Goal: Task Accomplishment & Management: Manage account settings

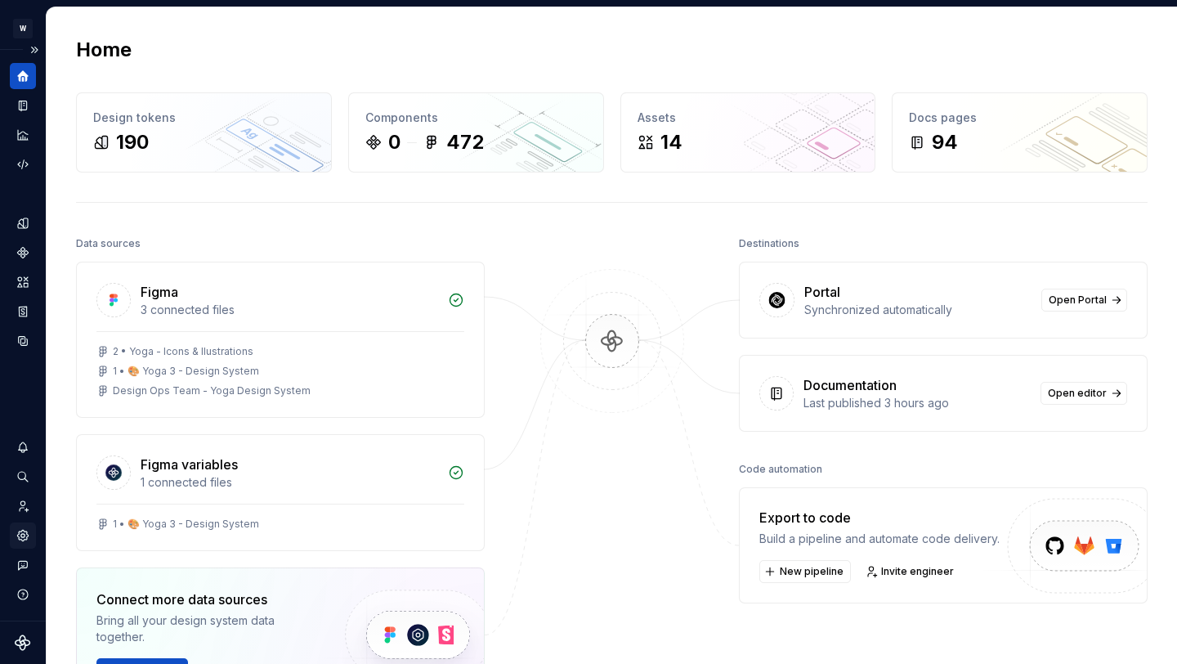
click at [20, 539] on icon "Settings" at bounding box center [22, 535] width 11 height 11
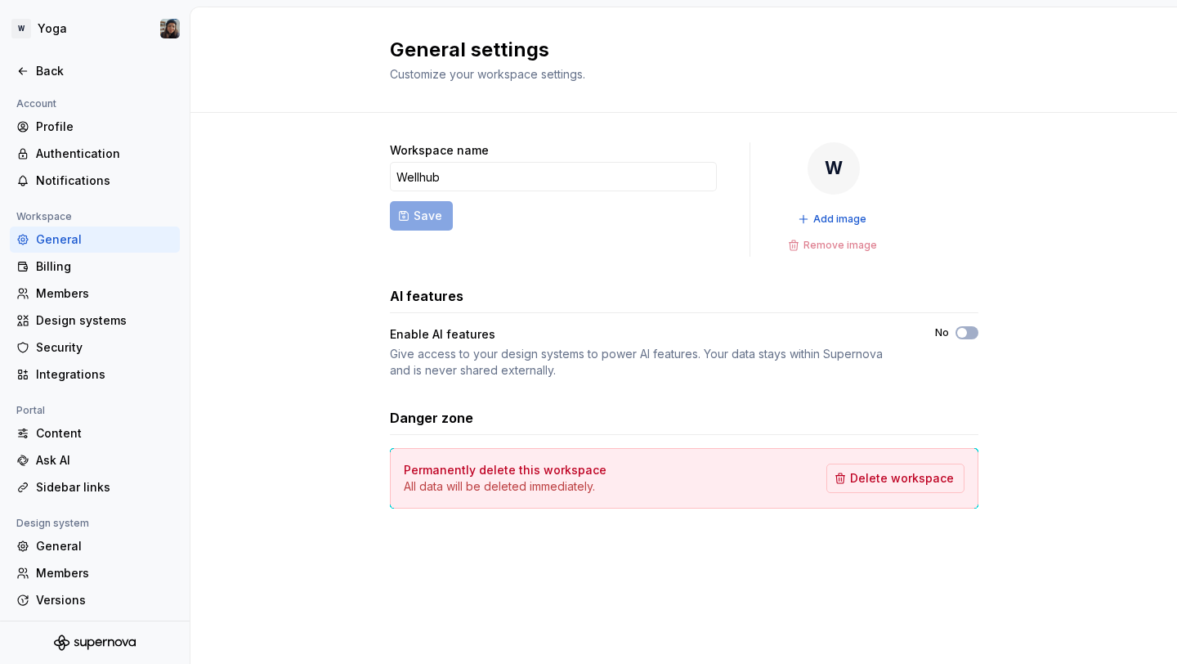
click at [32, 88] on div at bounding box center [95, 89] width 190 height 11
click at [32, 78] on div "Back" at bounding box center [94, 71] width 157 height 16
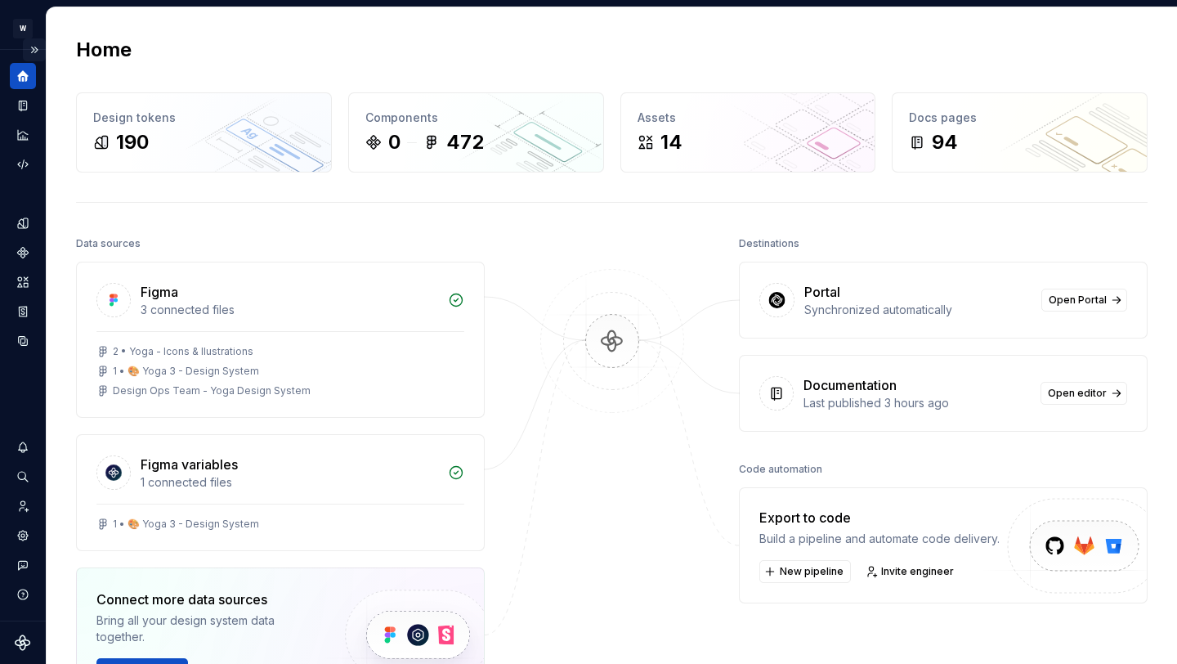
click at [28, 49] on button "Expand sidebar" at bounding box center [34, 49] width 23 height 23
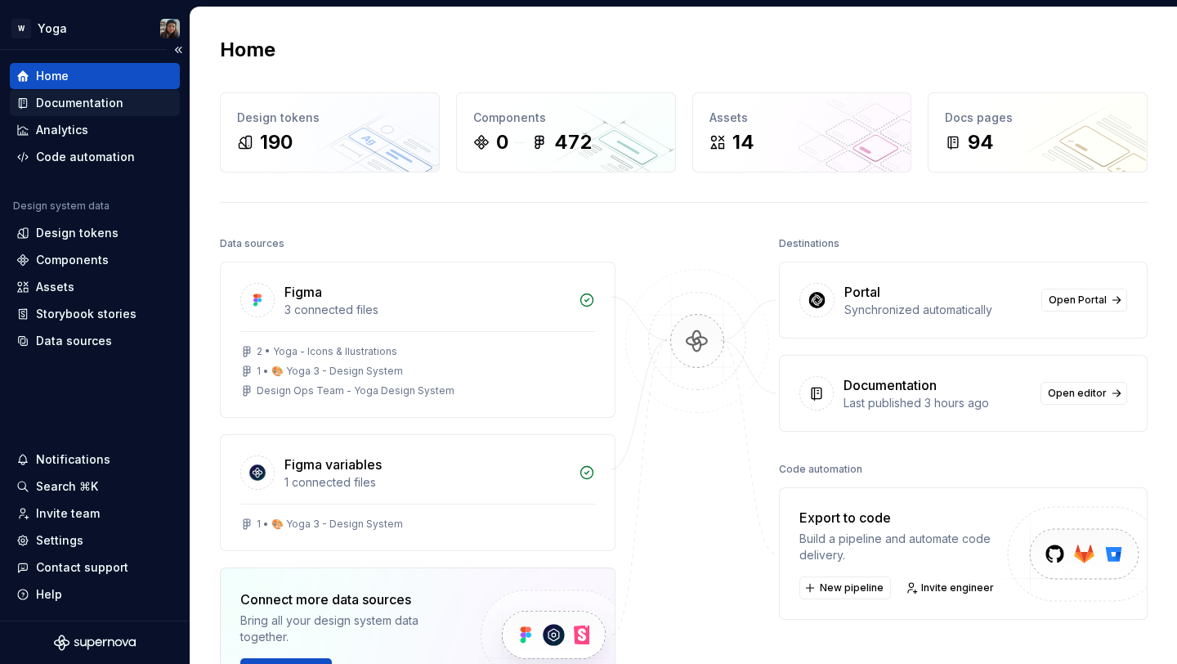
click at [53, 91] on div "Documentation" at bounding box center [95, 103] width 170 height 26
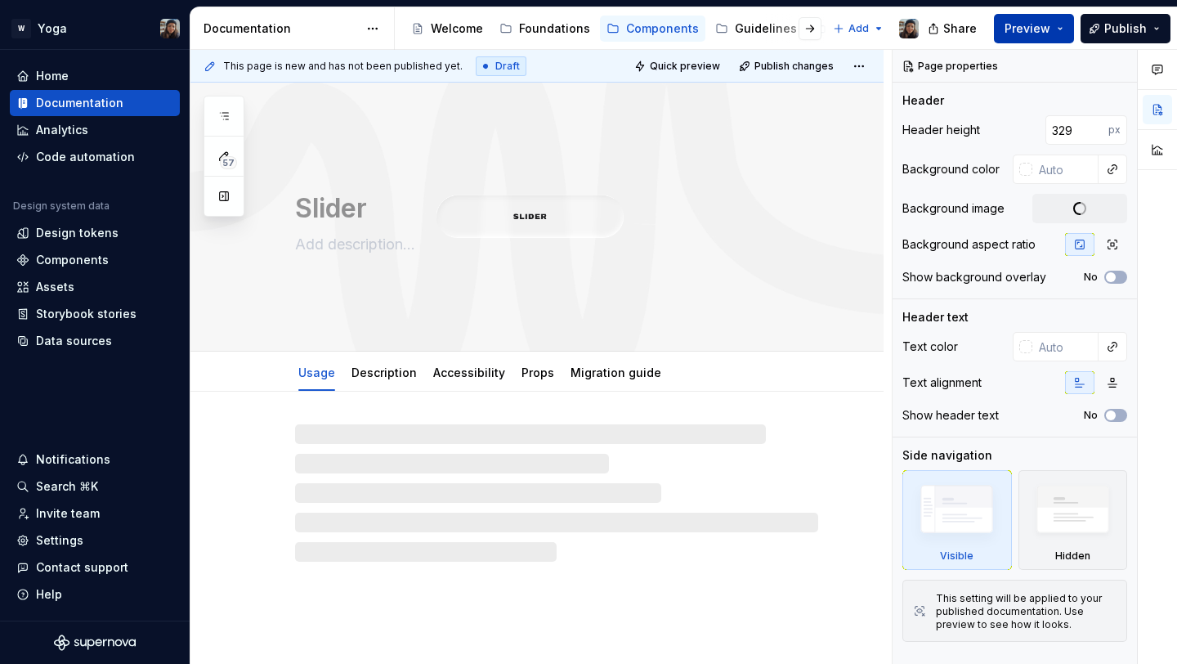
click at [1005, 29] on button "Preview" at bounding box center [1034, 28] width 80 height 29
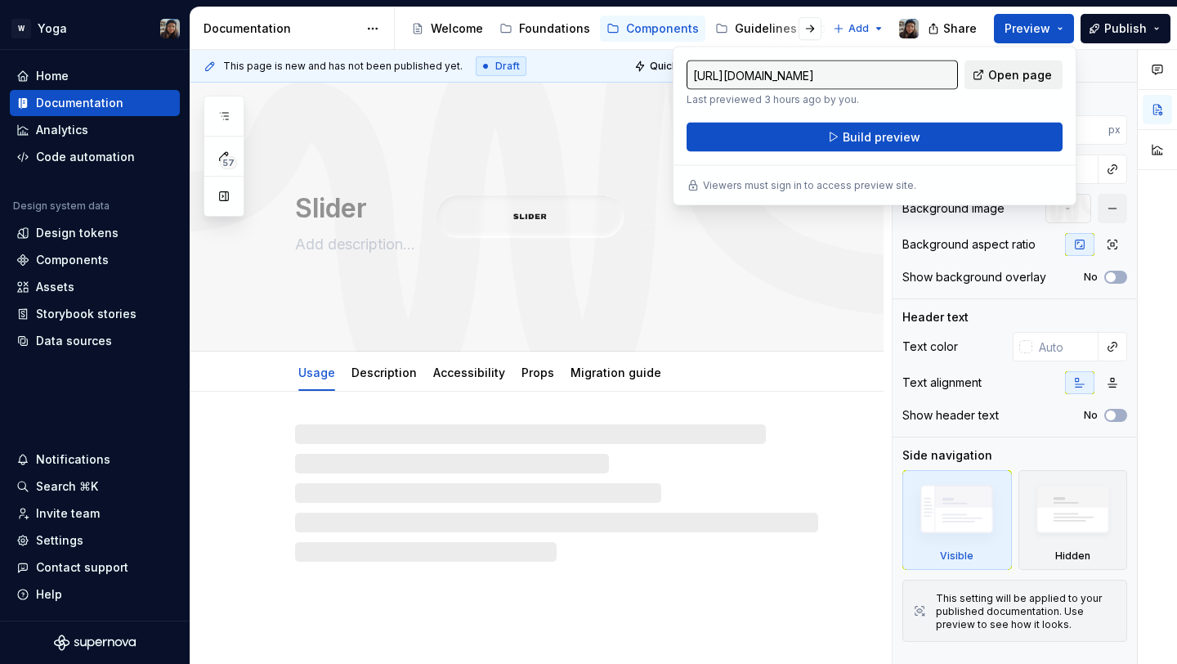
click at [1037, 73] on span "Open page" at bounding box center [1020, 75] width 64 height 16
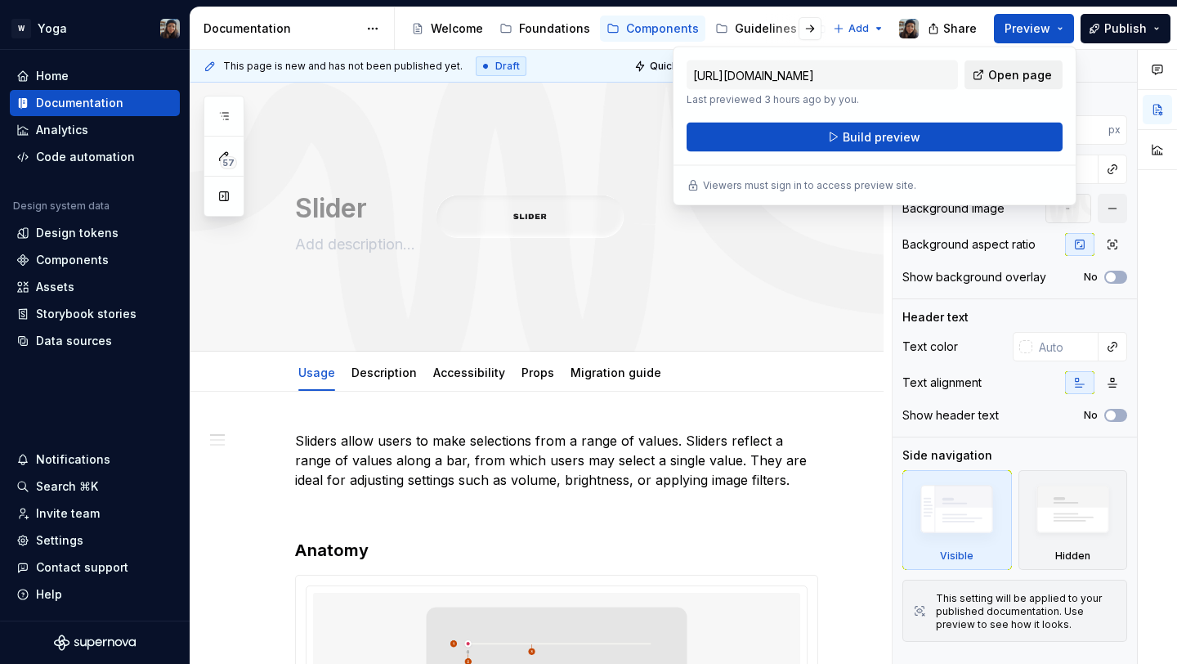
type textarea "*"
click at [70, 536] on div "Settings" at bounding box center [59, 540] width 47 height 16
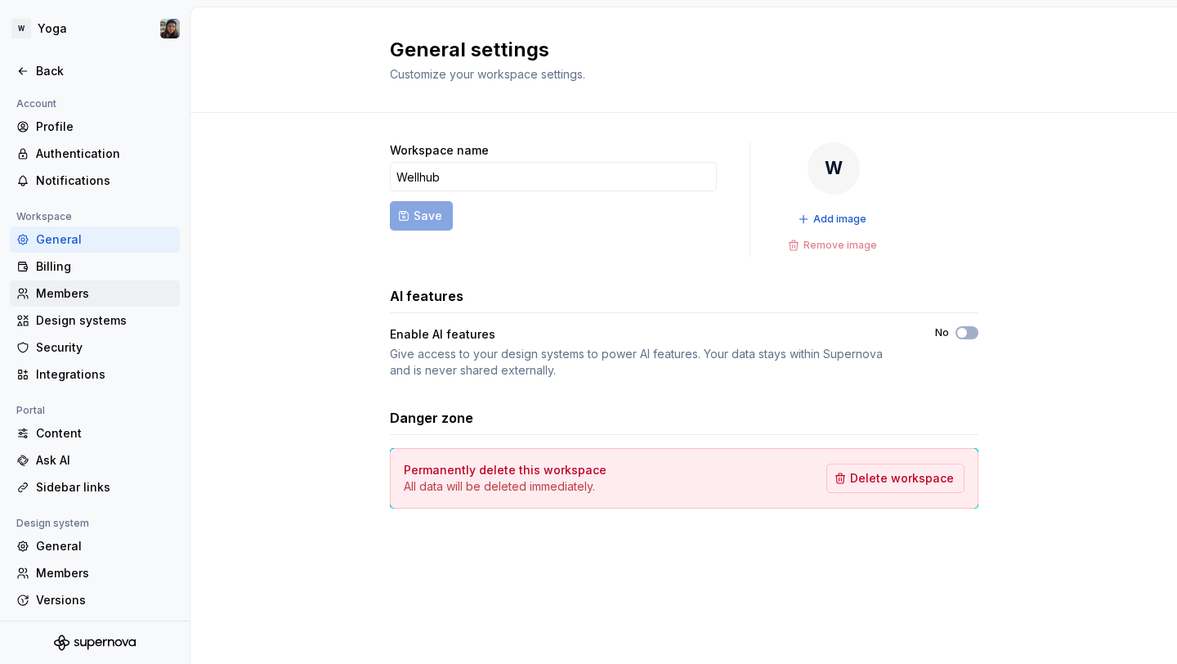
click at [86, 296] on div "Members" at bounding box center [104, 293] width 137 height 16
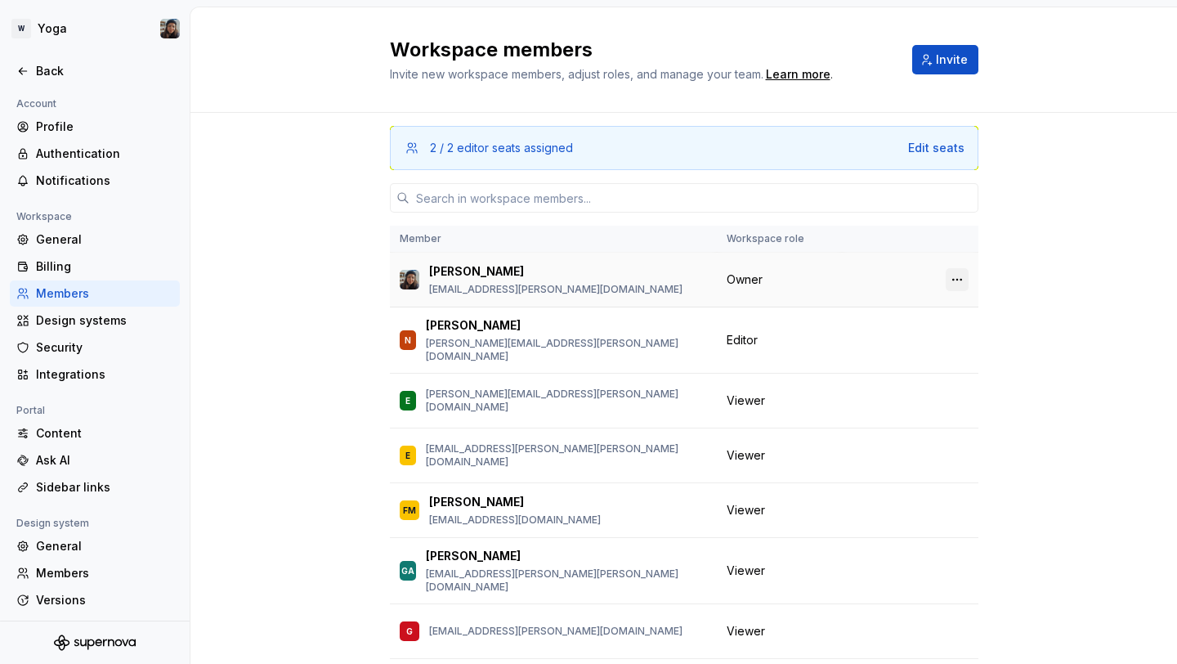
click at [961, 277] on button "button" at bounding box center [957, 279] width 23 height 23
click at [879, 248] on th at bounding box center [910, 239] width 136 height 27
click at [893, 339] on span "Change role" at bounding box center [889, 339] width 60 height 13
click at [829, 319] on td "Editor" at bounding box center [779, 340] width 125 height 66
click at [966, 331] on button "button" at bounding box center [957, 340] width 23 height 23
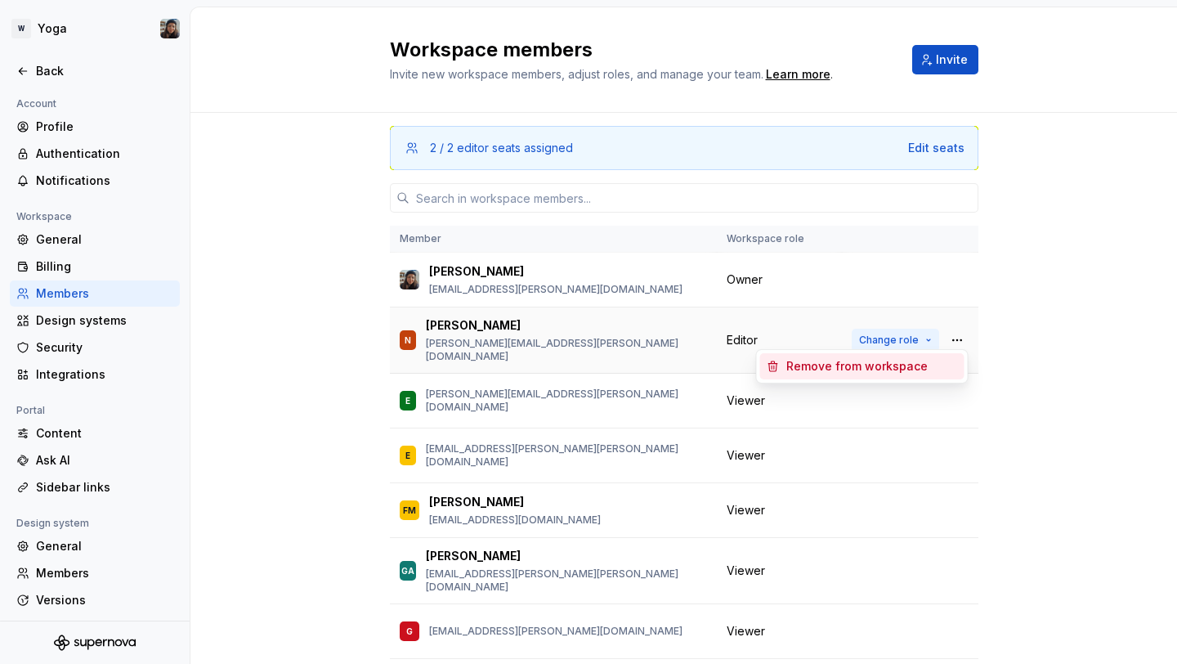
click at [923, 329] on button "Change role" at bounding box center [895, 340] width 87 height 23
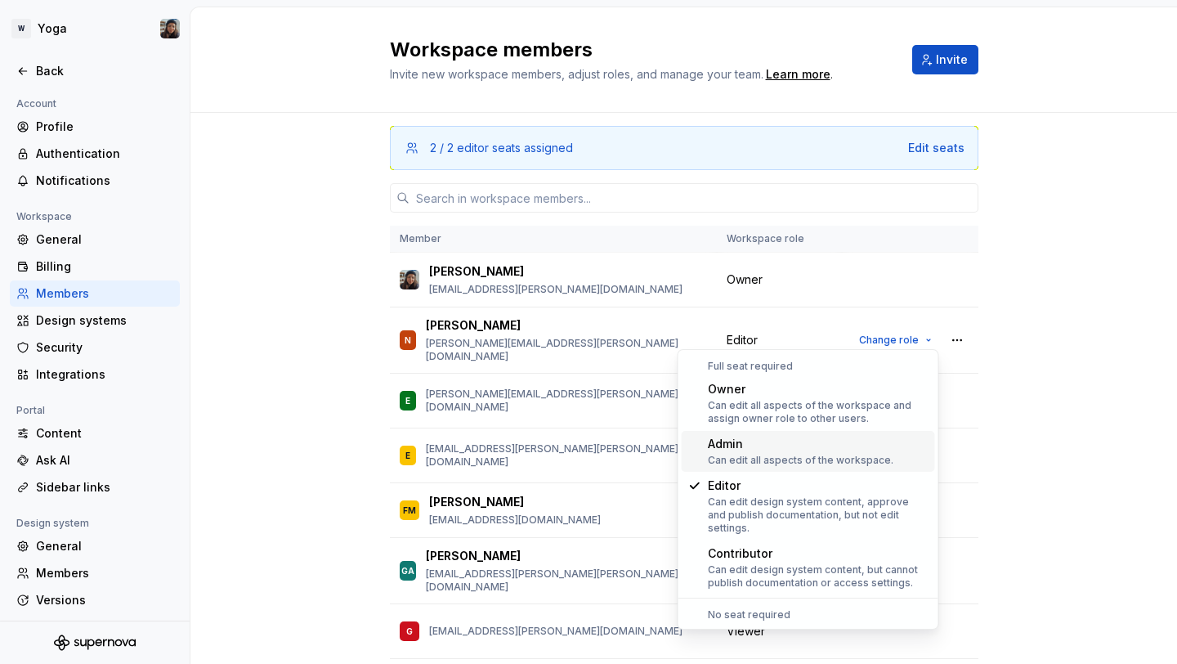
scroll to position [69, 0]
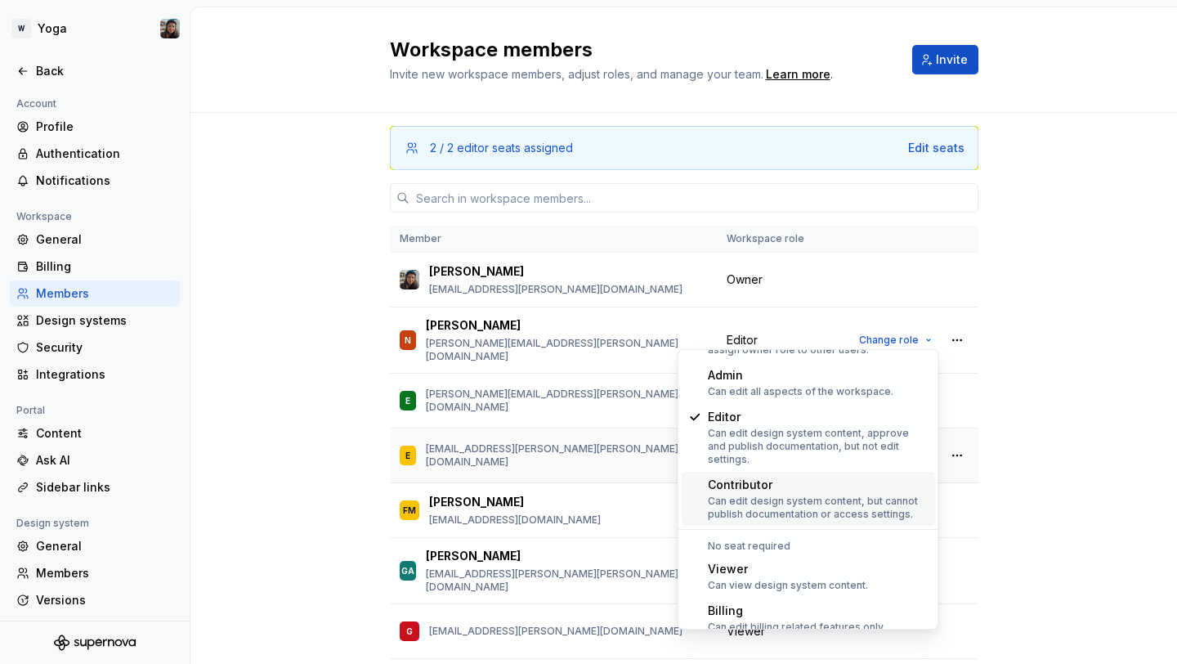
click at [530, 428] on td "E [EMAIL_ADDRESS][PERSON_NAME][PERSON_NAME][DOMAIN_NAME]" at bounding box center [553, 455] width 327 height 55
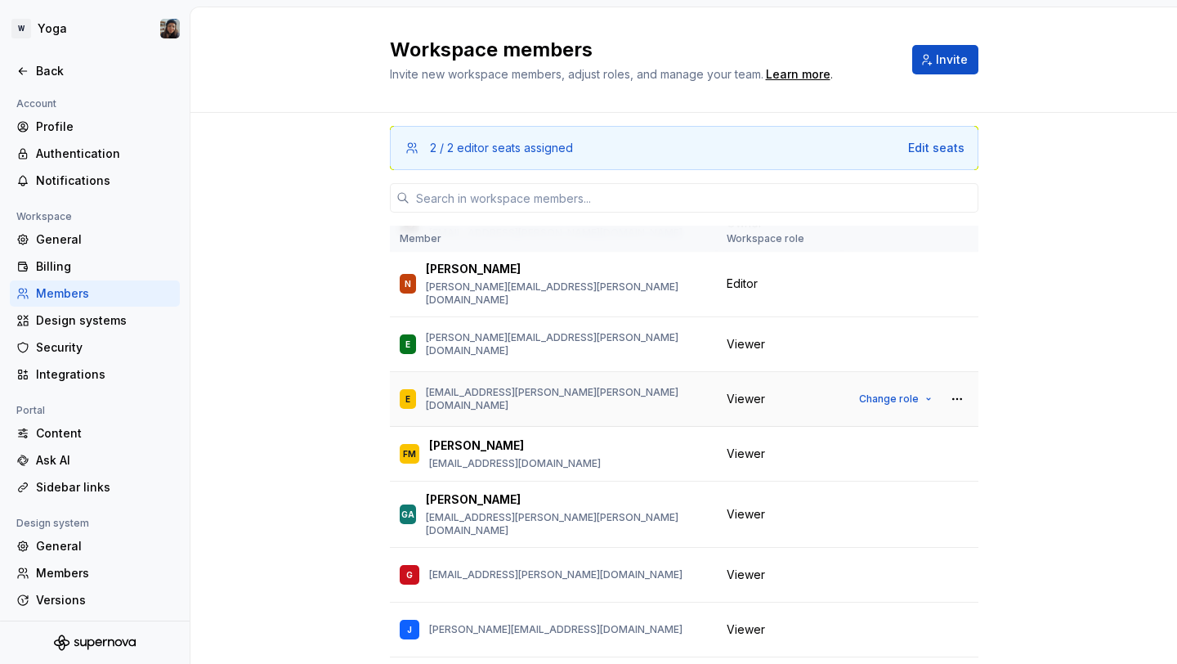
scroll to position [194, 0]
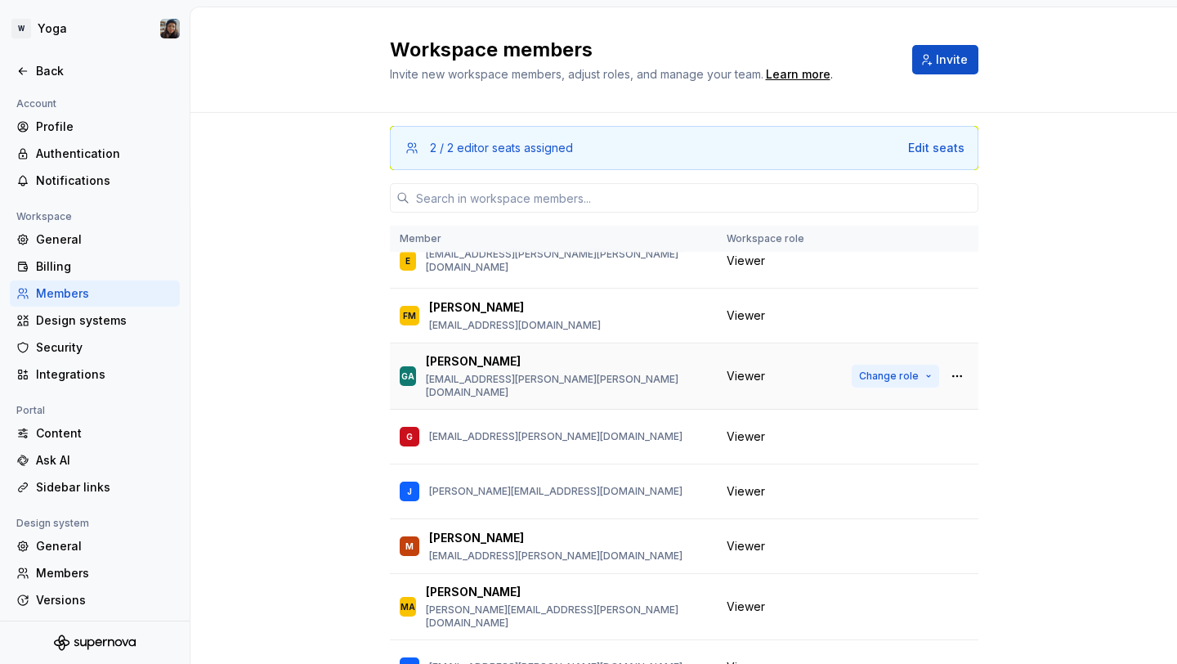
click at [873, 369] on span "Change role" at bounding box center [889, 375] width 60 height 13
click at [875, 430] on span "Change role" at bounding box center [889, 436] width 60 height 13
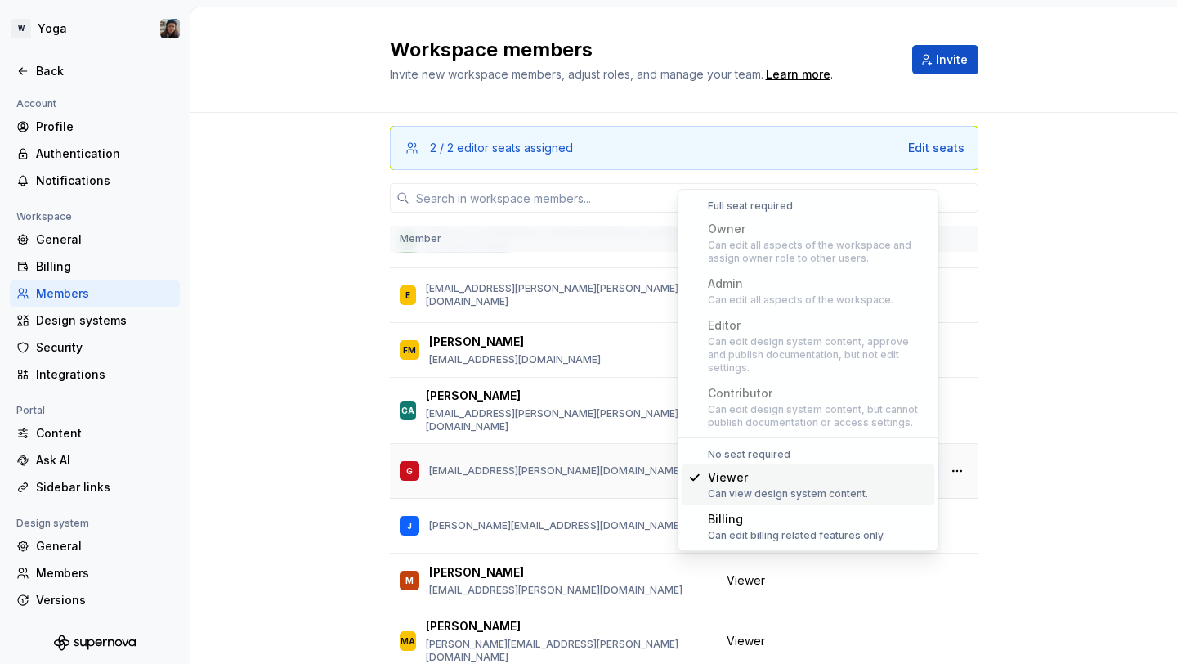
scroll to position [41, 0]
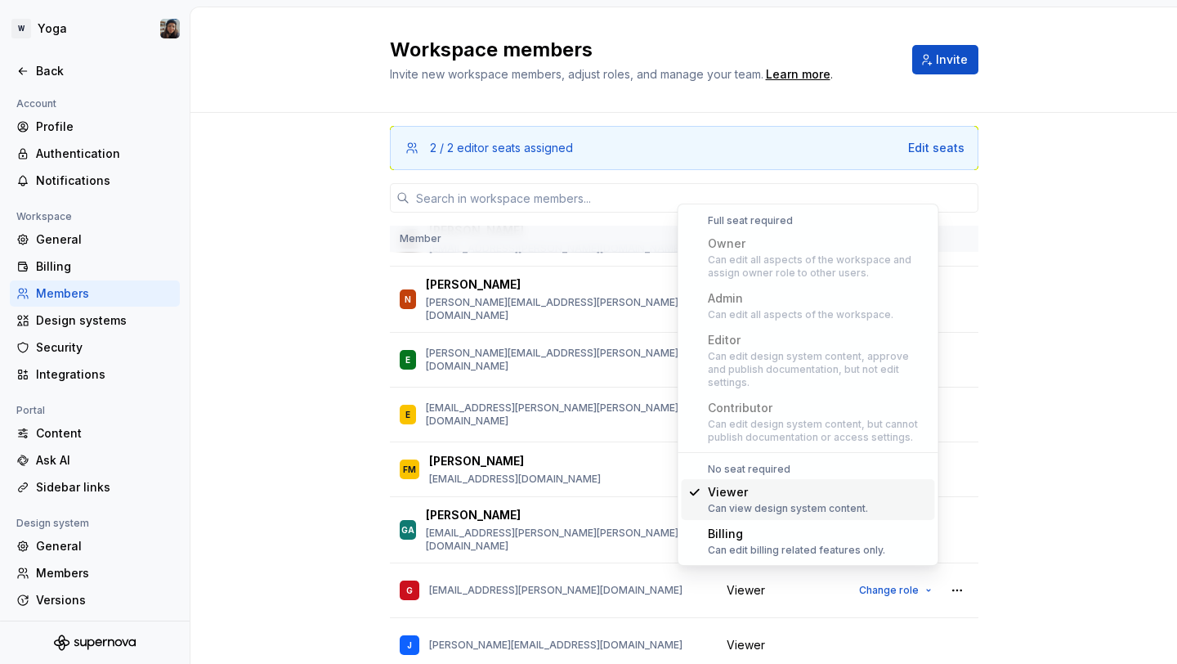
click at [1035, 411] on div "2 / 2 editor seats assigned Edit seats Member Workspace role [PERSON_NAME] [PER…" at bounding box center [683, 441] width 986 height 656
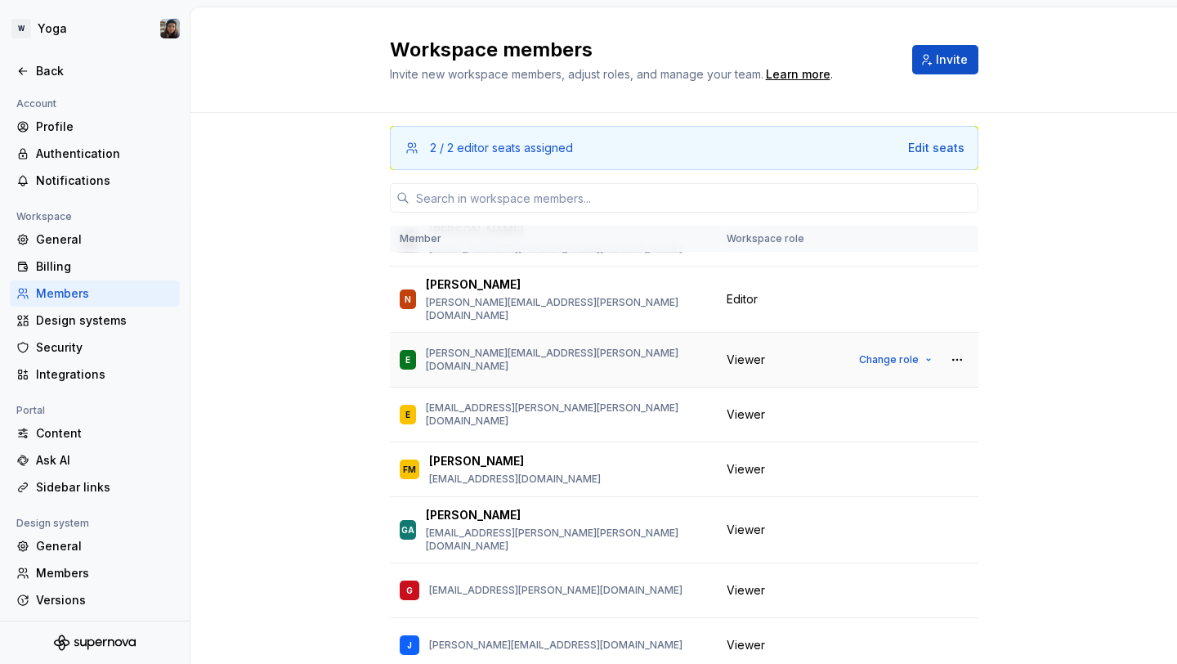
scroll to position [0, 0]
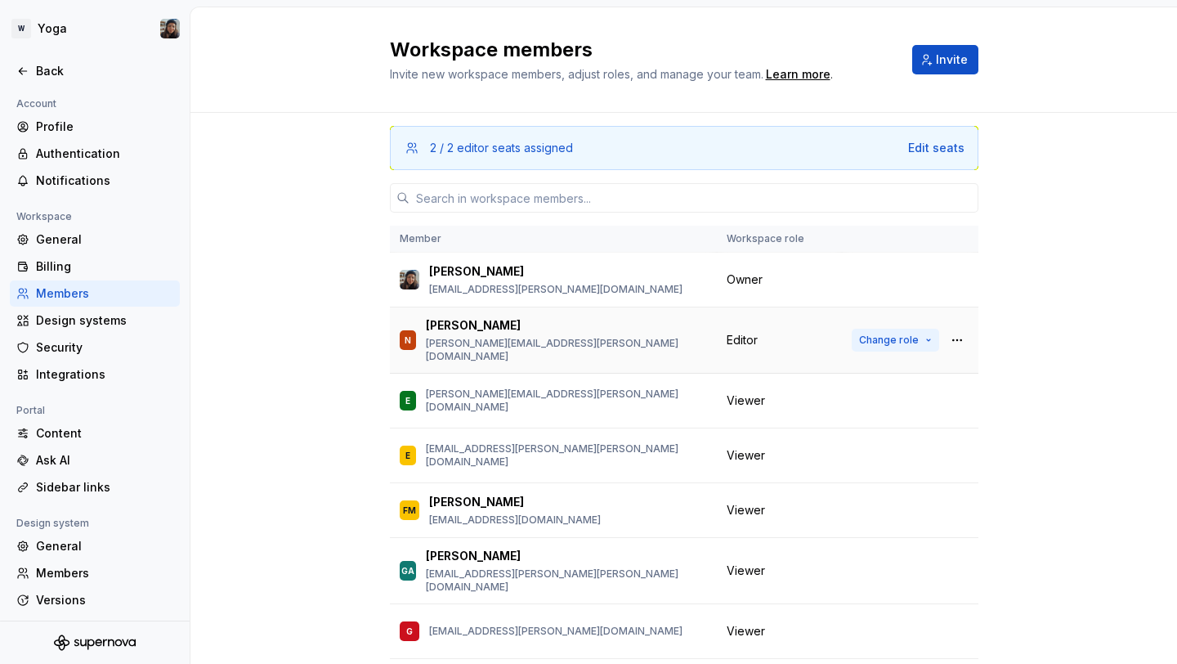
click at [902, 343] on button "Change role" at bounding box center [895, 340] width 87 height 23
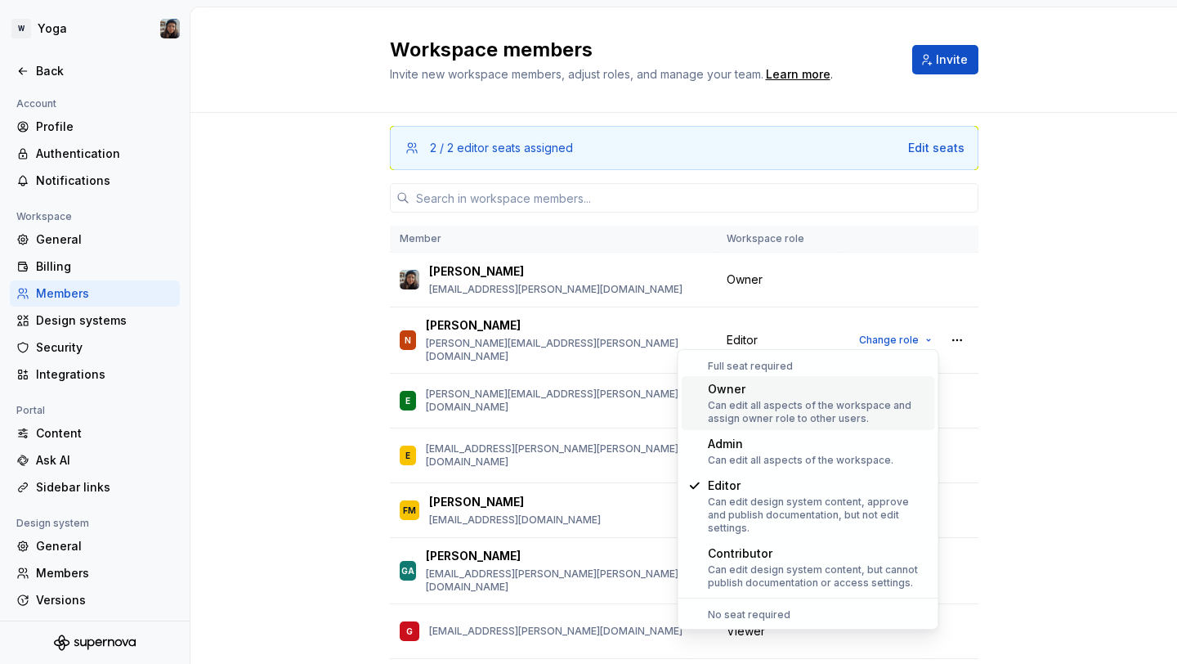
scroll to position [69, 0]
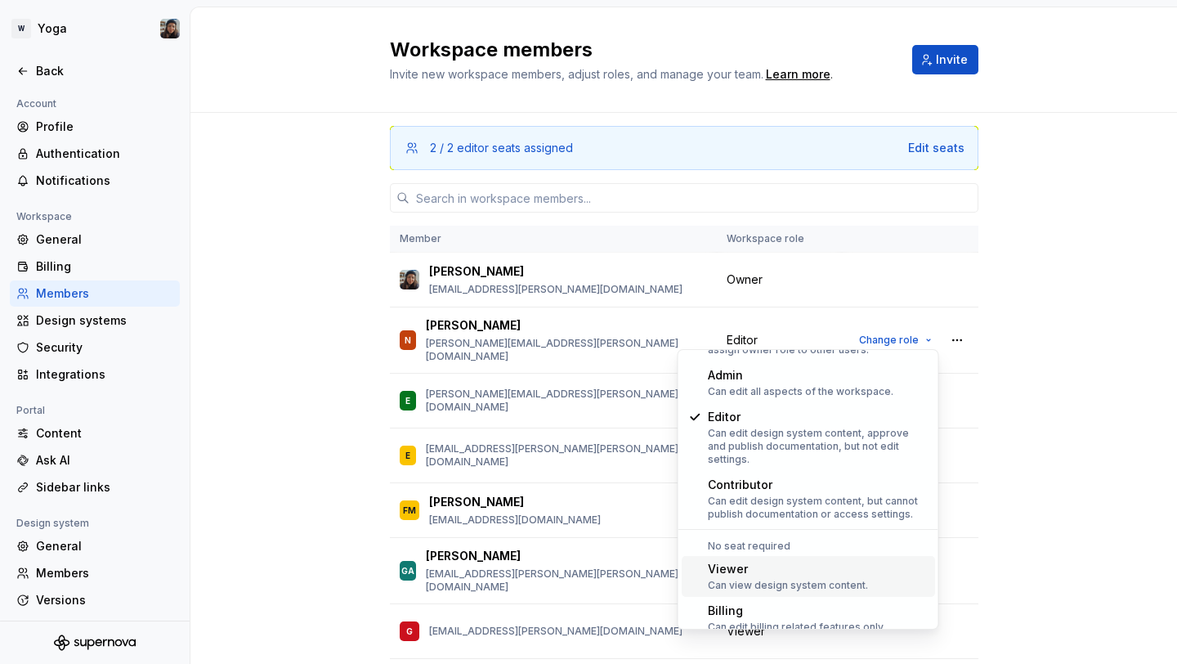
click at [813, 561] on div "Viewer" at bounding box center [788, 569] width 160 height 16
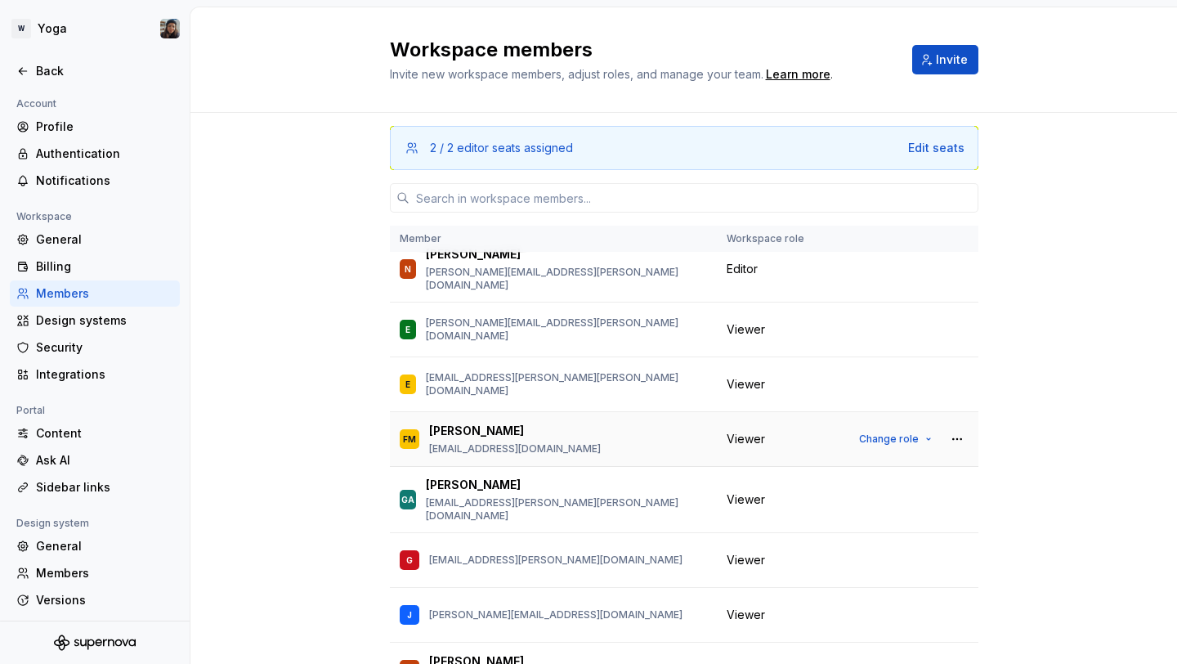
scroll to position [149, 0]
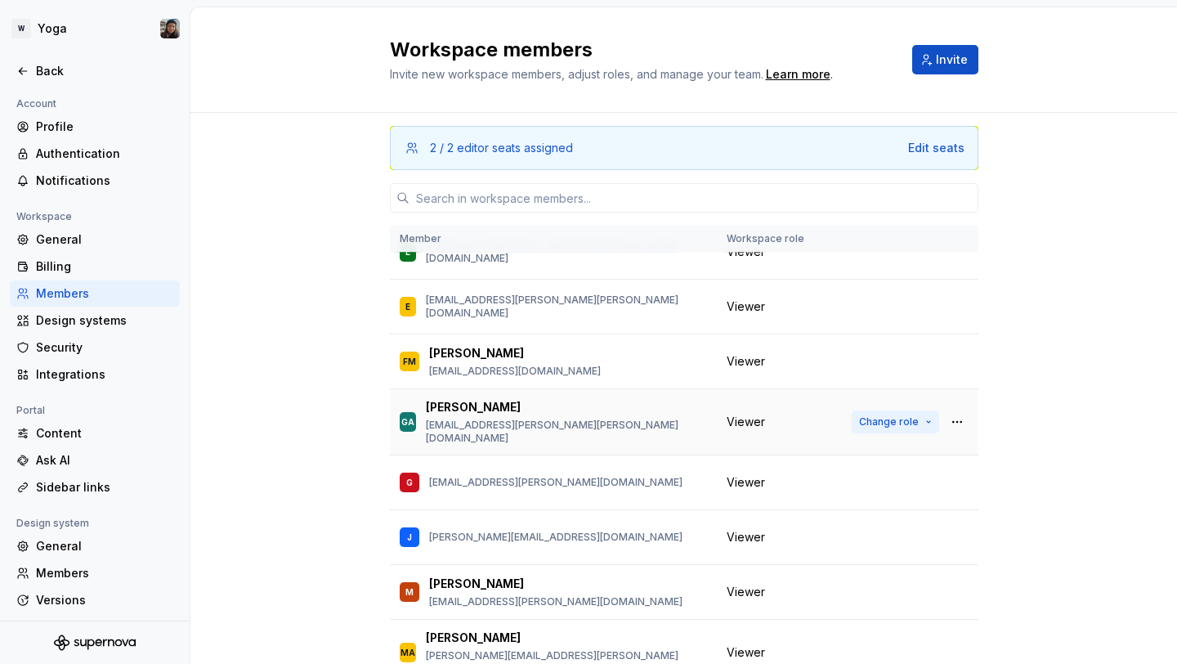
click at [890, 415] on span "Change role" at bounding box center [889, 421] width 60 height 13
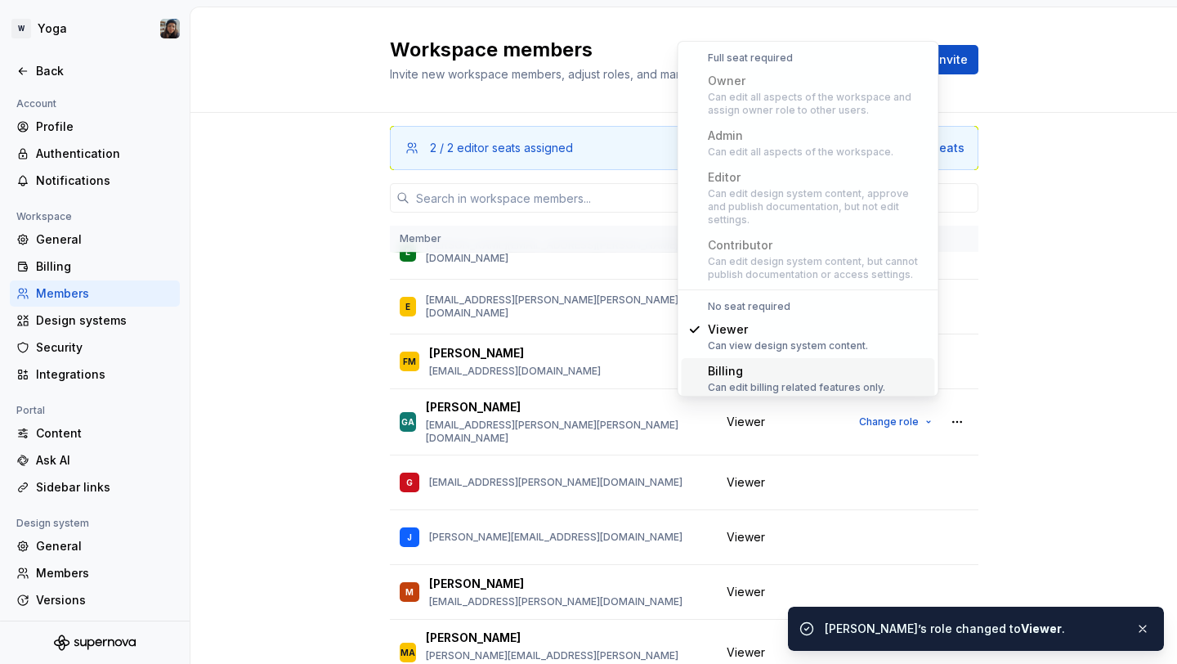
click at [1062, 358] on div "2 / 2 editor seats assigned Edit seats Member Workspace role [PERSON_NAME] [PER…" at bounding box center [683, 441] width 986 height 656
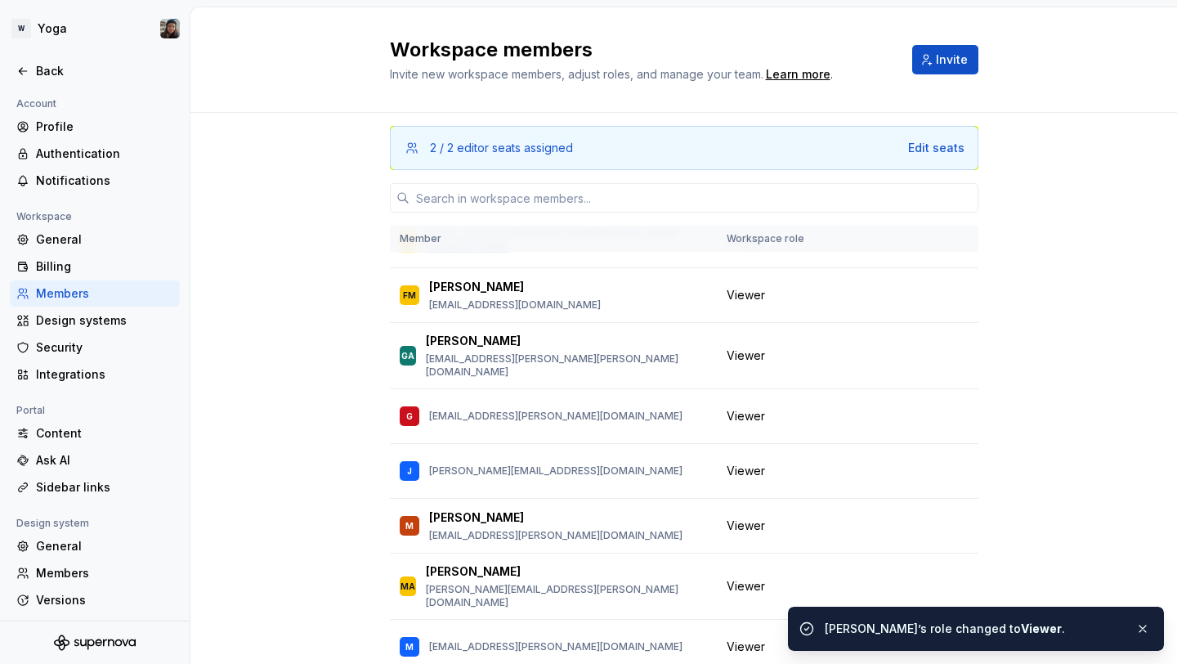
scroll to position [94, 0]
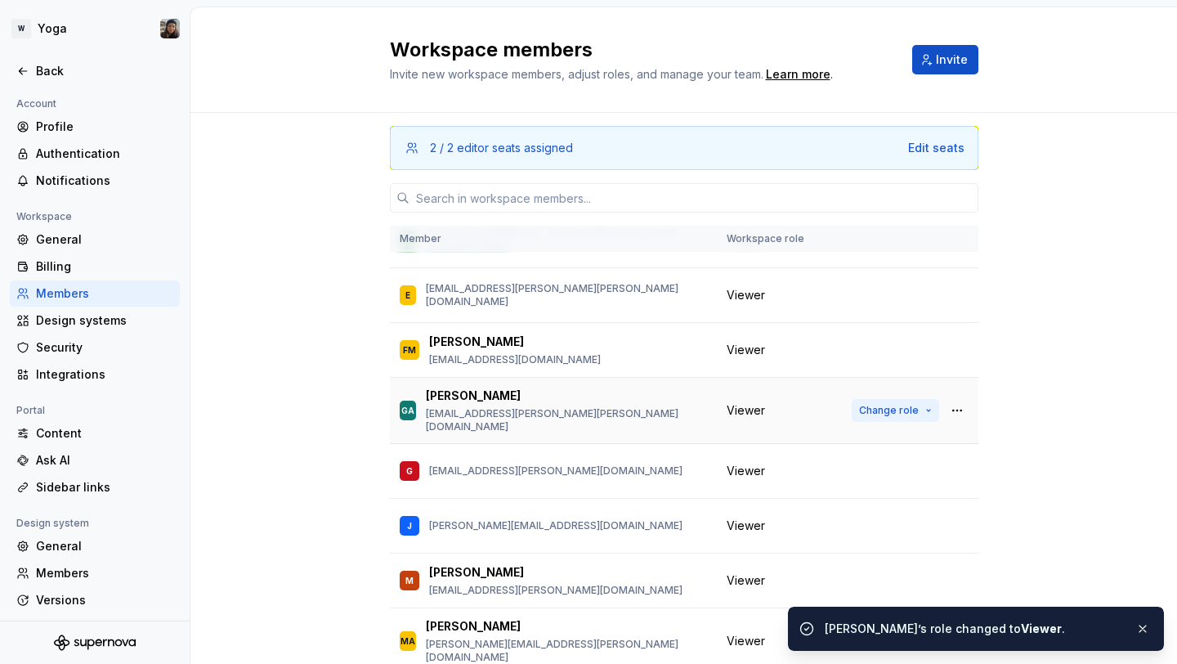
click at [929, 405] on button "Change role" at bounding box center [895, 410] width 87 height 23
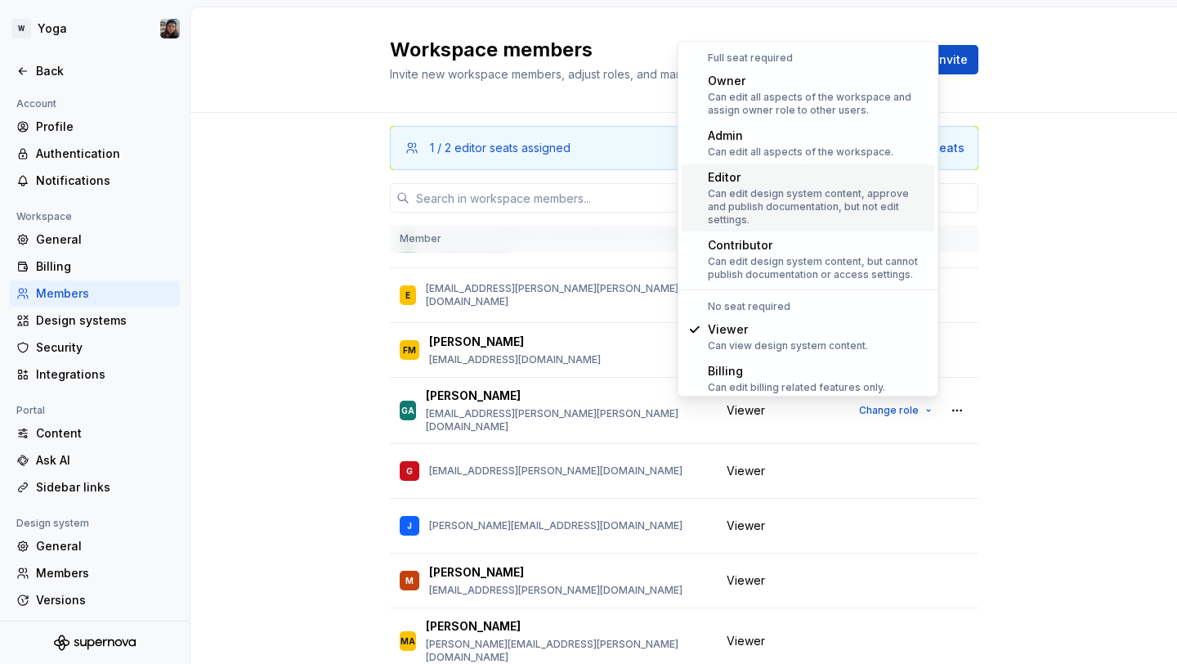
click at [807, 197] on div "Can edit design system content, approve and publish documentation, but not edit…" at bounding box center [818, 206] width 221 height 39
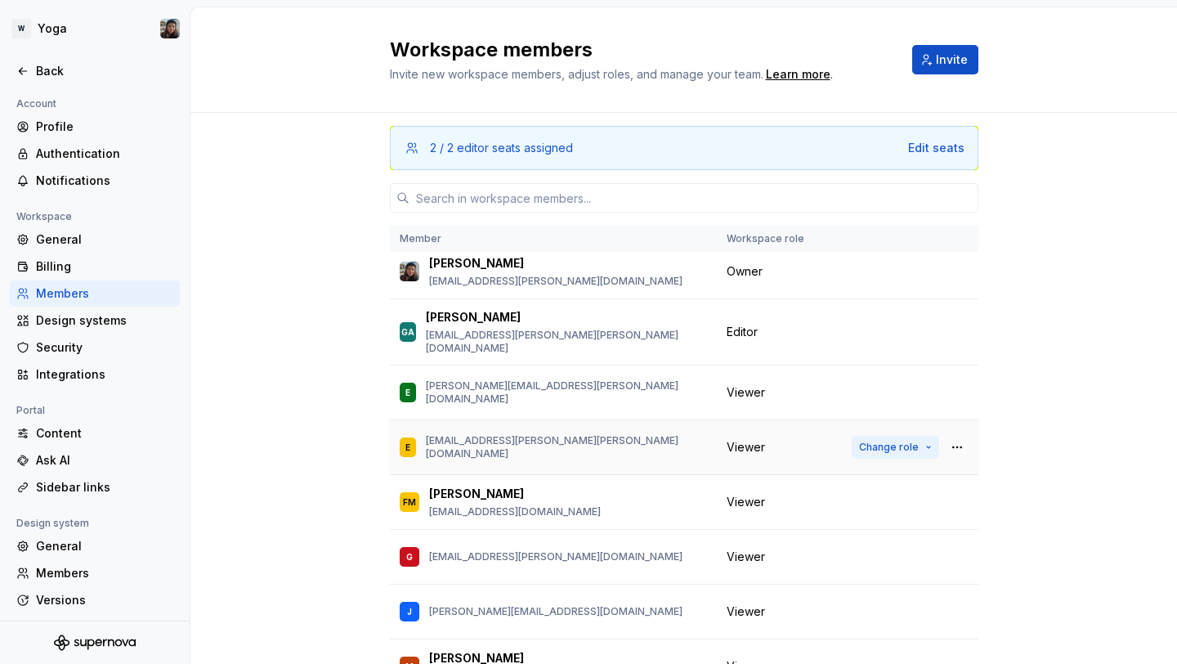
scroll to position [0, 0]
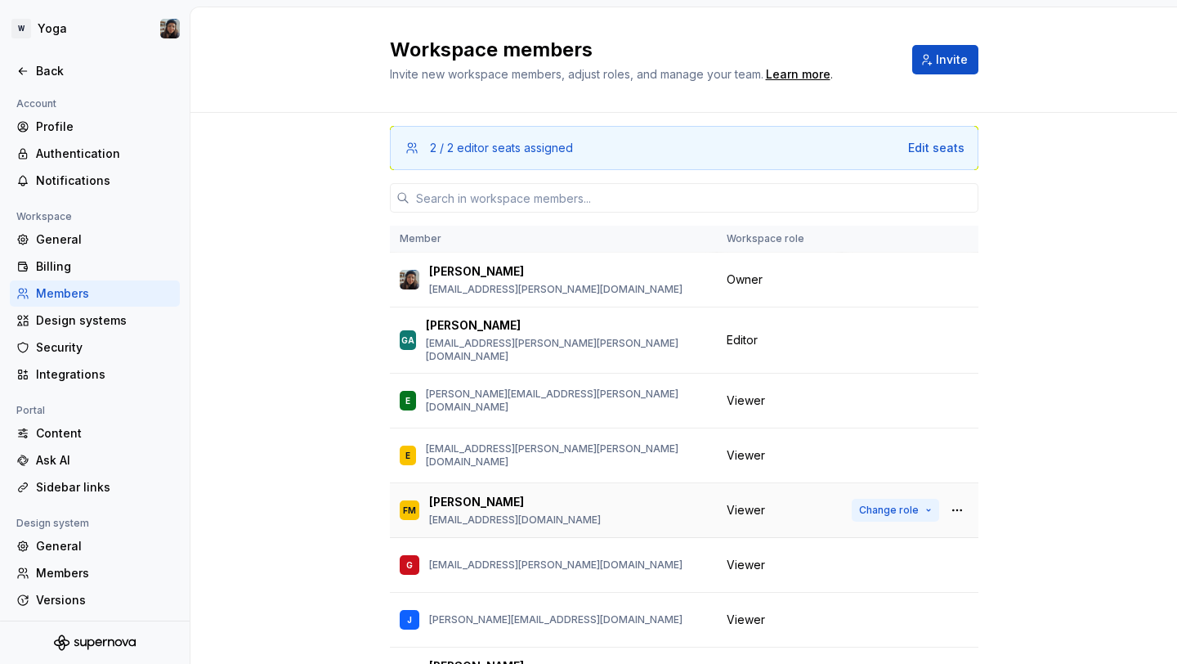
click at [881, 504] on button "Change role" at bounding box center [895, 510] width 87 height 23
click at [977, 480] on div "2 / 2 editor seats assigned Edit seats Member Workspace role [PERSON_NAME] [PER…" at bounding box center [683, 441] width 986 height 656
click at [954, 277] on button "button" at bounding box center [957, 279] width 23 height 23
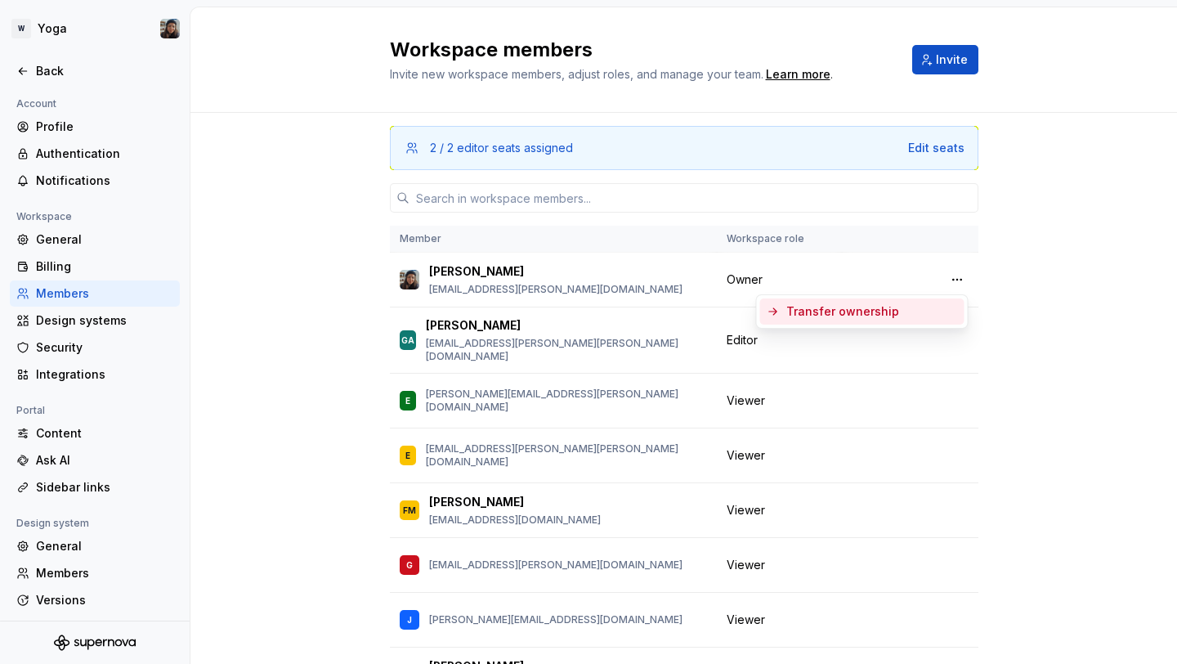
click at [912, 303] on div "Transfer ownership" at bounding box center [872, 311] width 172 height 16
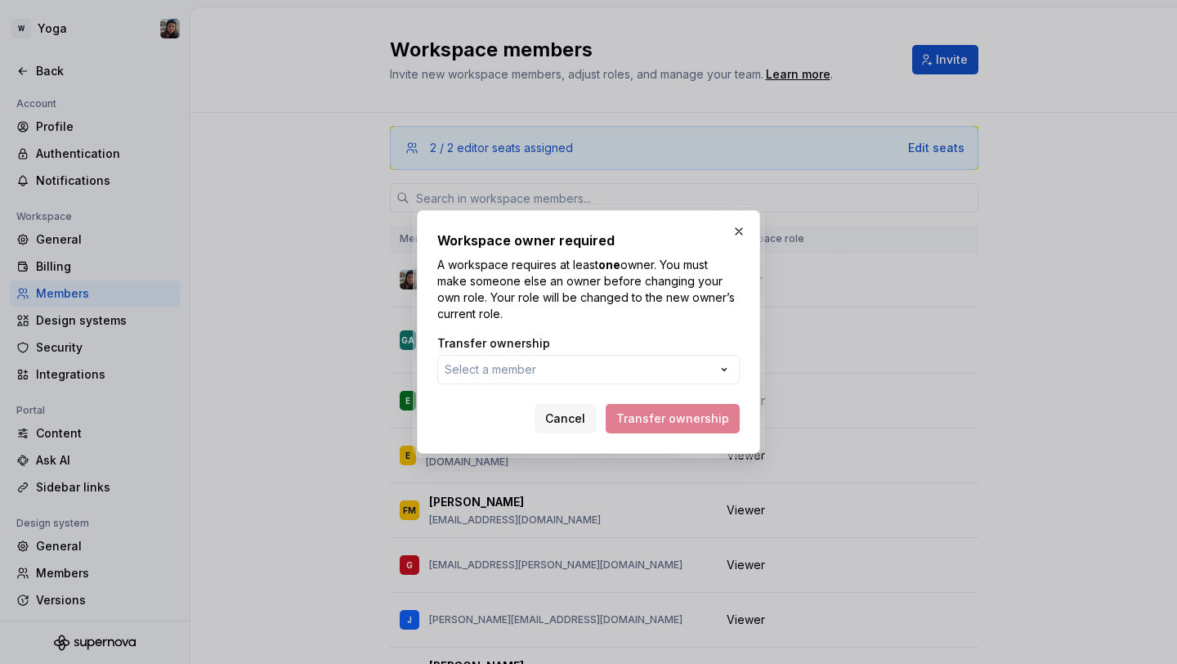
click at [704, 352] on div "Transfer ownership Select a member" at bounding box center [588, 359] width 302 height 49
click at [682, 360] on button "Select a member" at bounding box center [588, 369] width 302 height 29
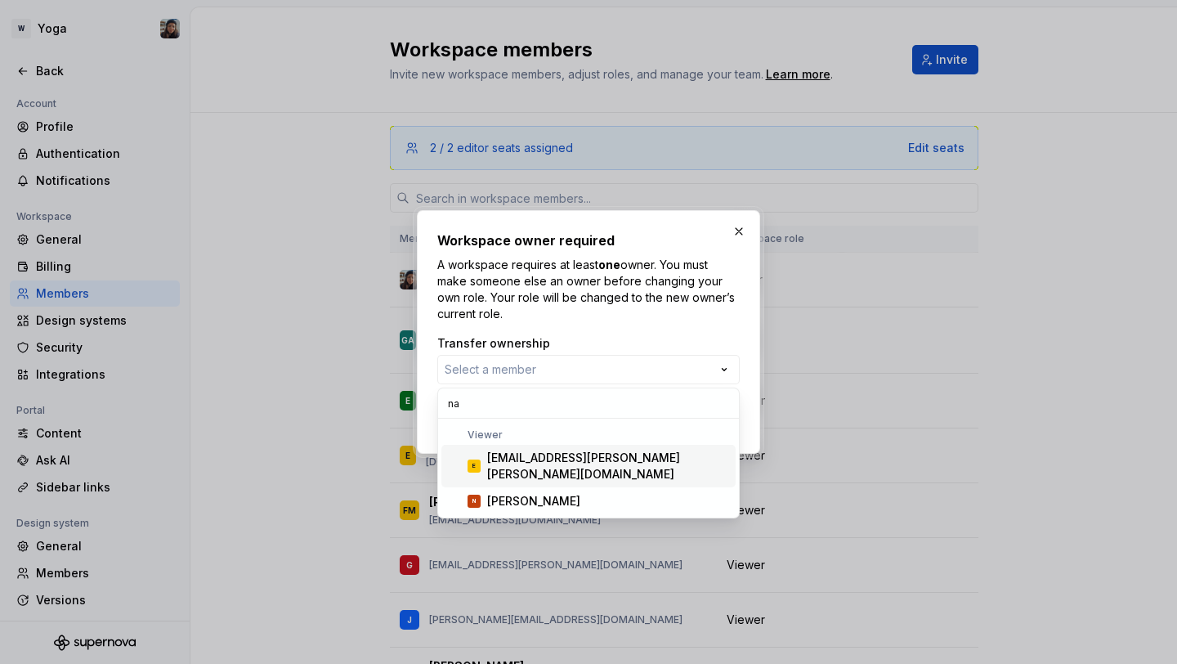
type input "n"
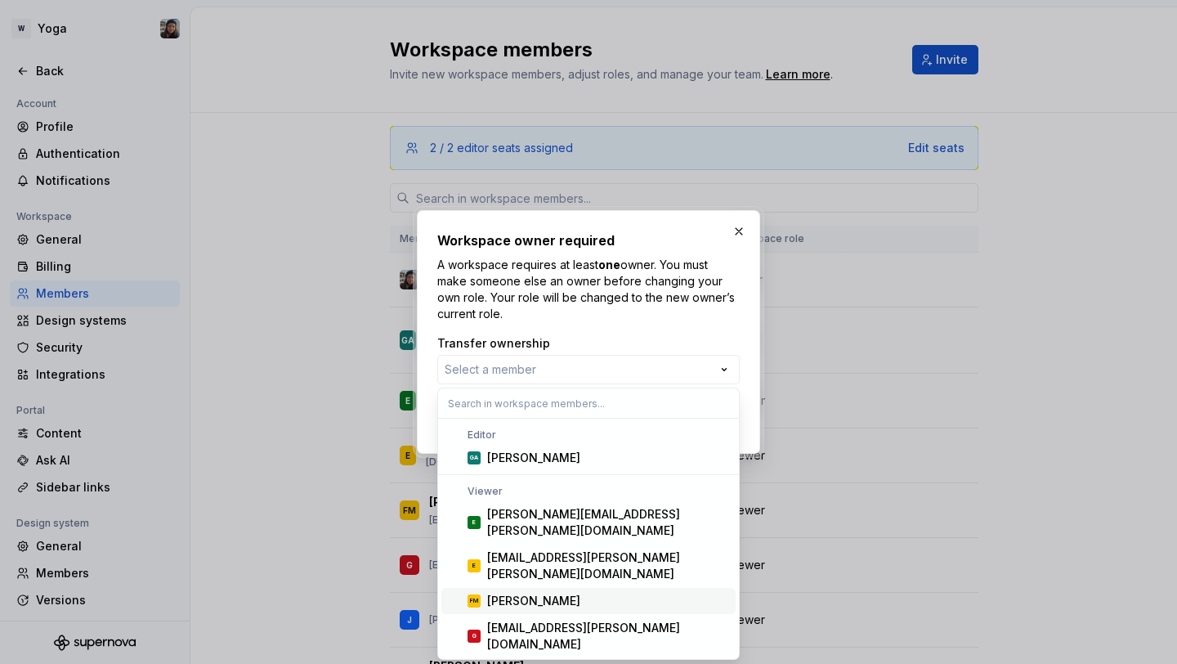
click at [548, 592] on div "[PERSON_NAME]" at bounding box center [533, 600] width 93 height 16
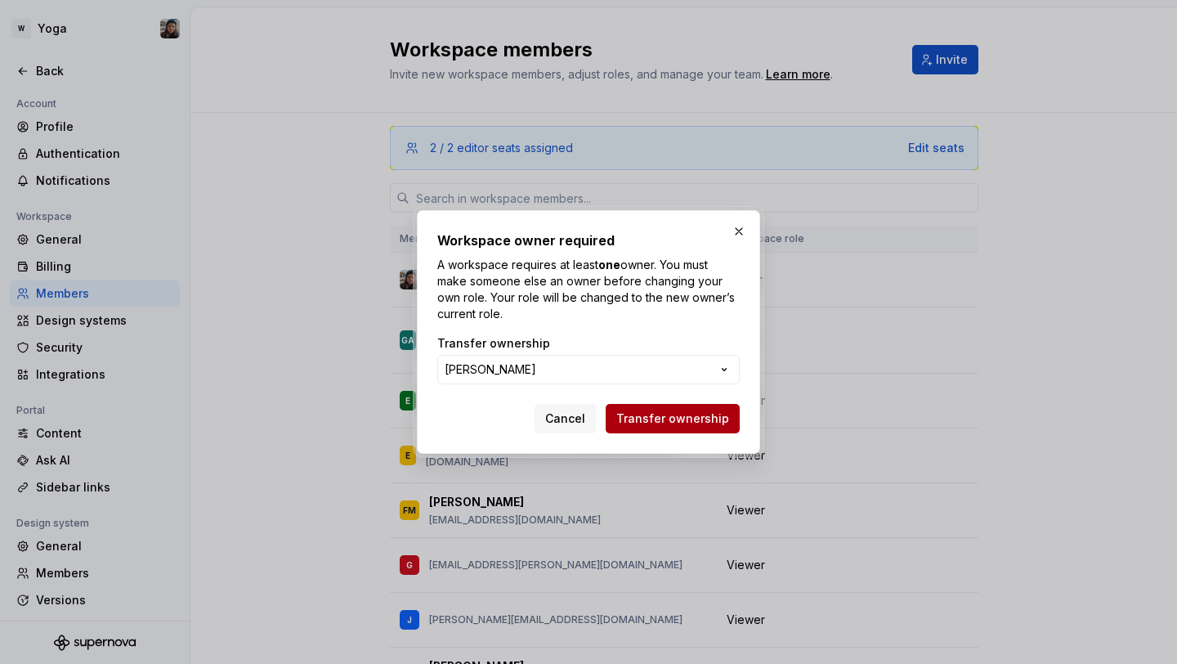
click at [689, 430] on button "Transfer ownership" at bounding box center [673, 418] width 134 height 29
